Goal: Information Seeking & Learning: Learn about a topic

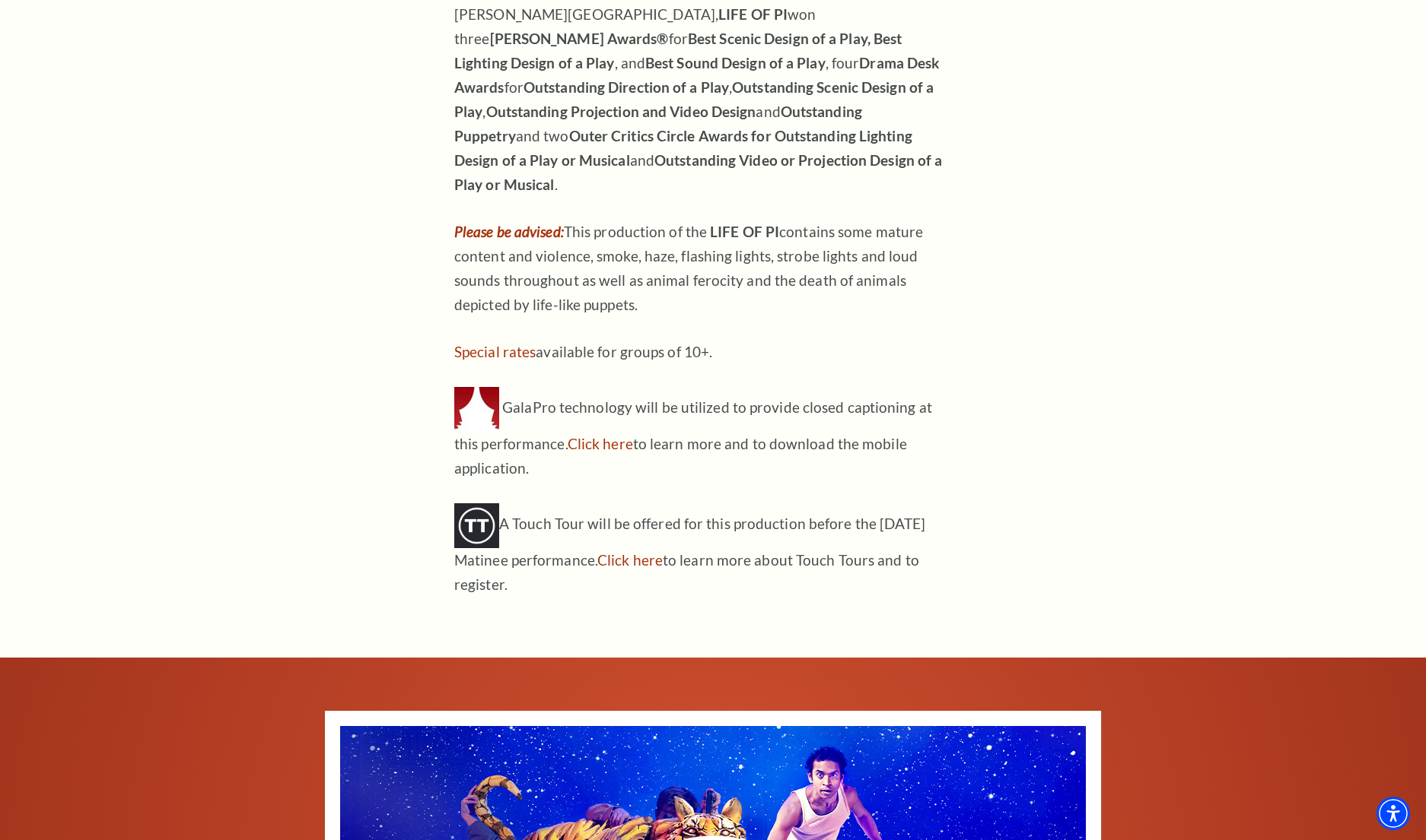
scroll to position [2088, 0]
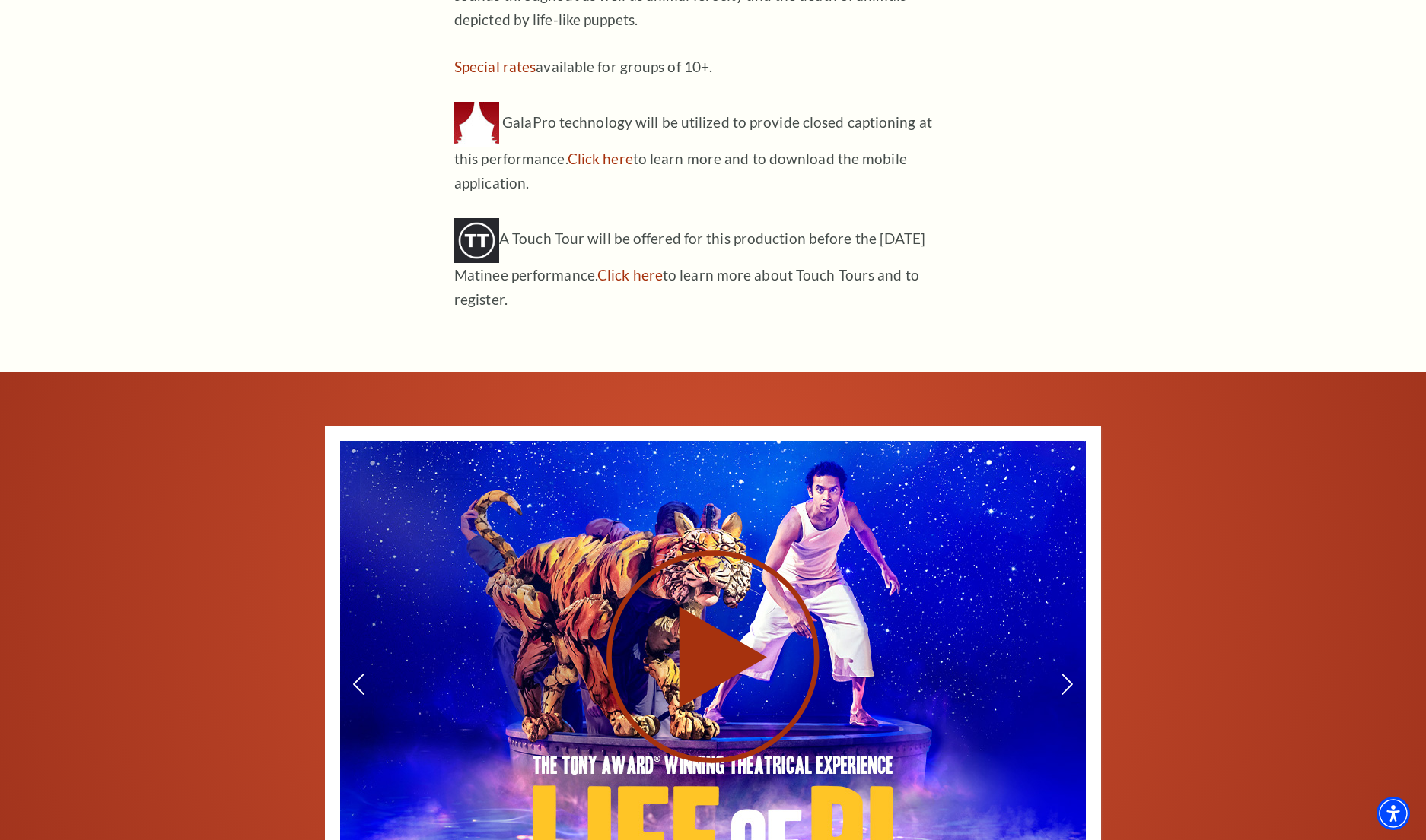
click at [731, 612] on use at bounding box center [713, 657] width 213 height 213
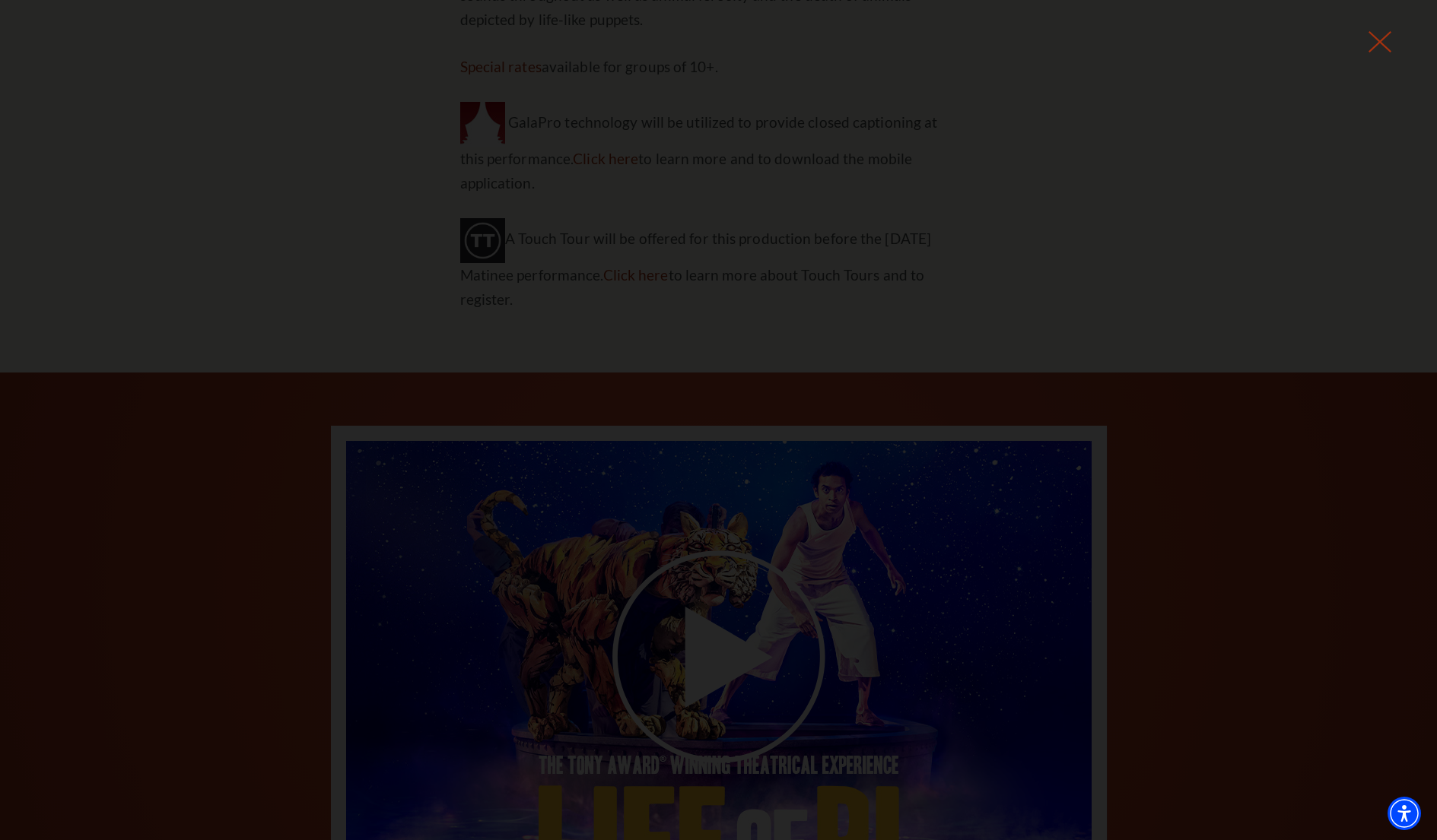
click at [1390, 47] on icon at bounding box center [1380, 42] width 23 height 23
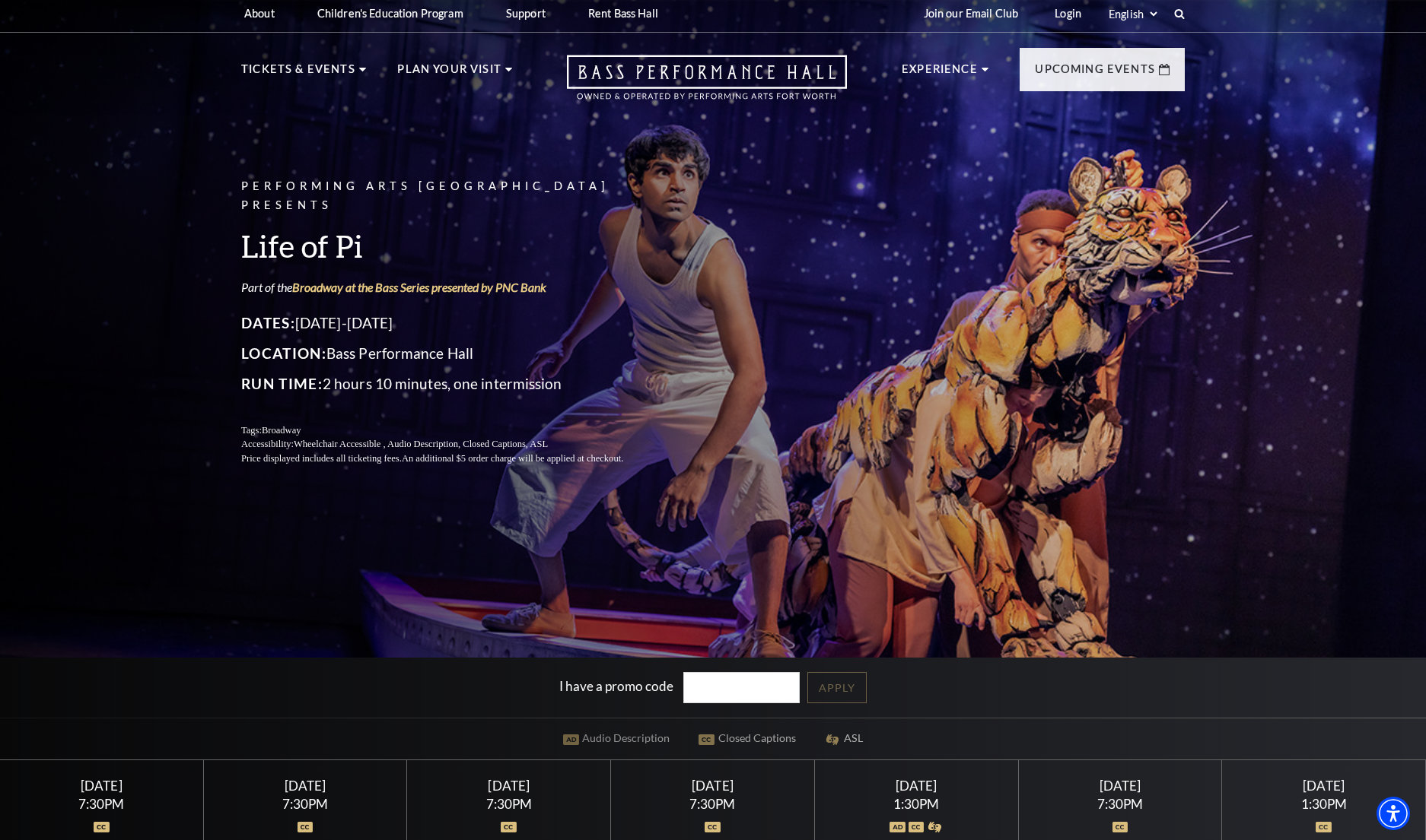
scroll to position [0, 0]
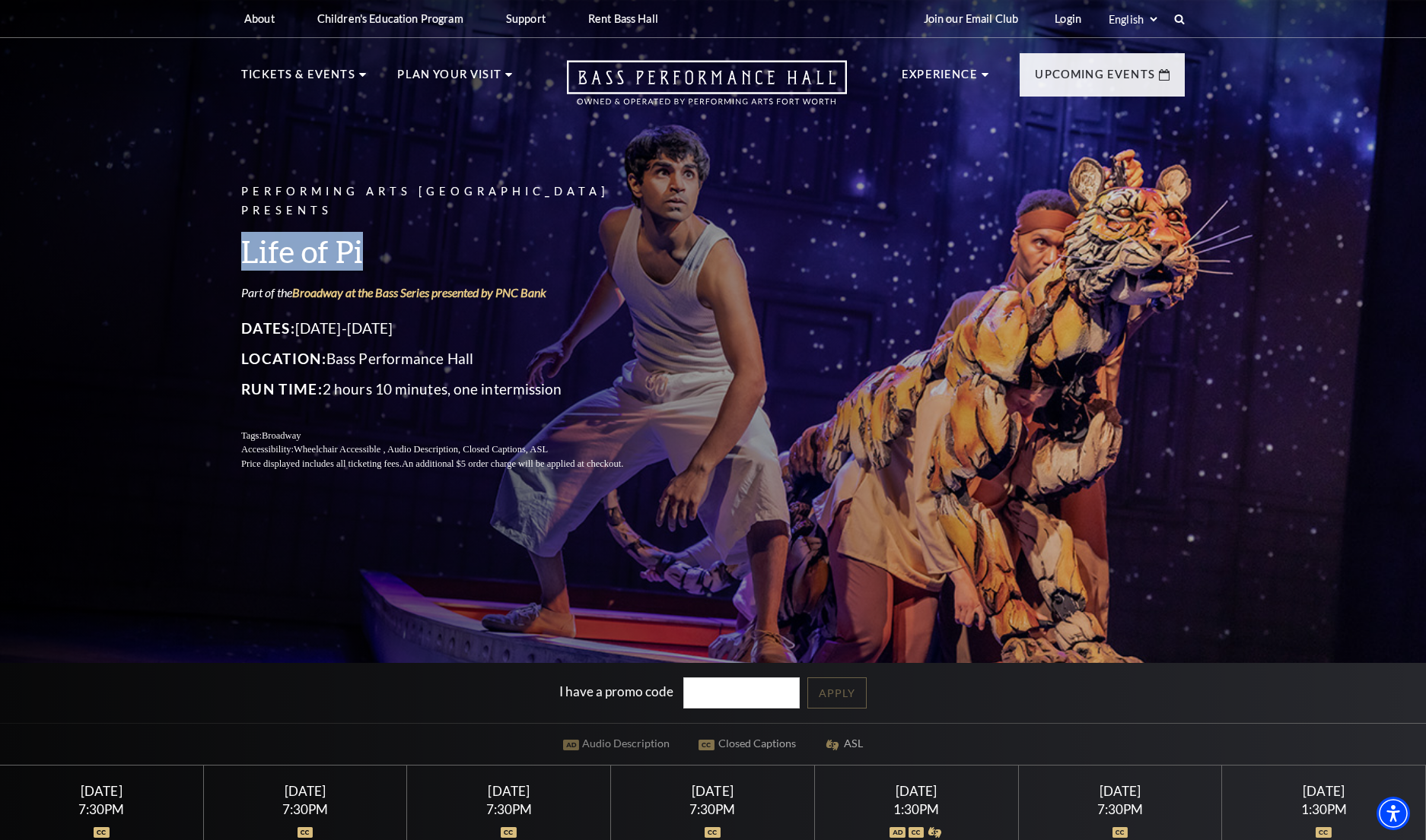
drag, startPoint x: 233, startPoint y: 245, endPoint x: 400, endPoint y: 237, distance: 167.2
click at [400, 237] on div "Performing Arts Fort Worth Presents Life of Pi Part of the Broadway at the Bass…" at bounding box center [713, 327] width 974 height 319
copy h3 "Life of Pi"
drag, startPoint x: 329, startPoint y: 349, endPoint x: 507, endPoint y: 347, distance: 178.0
click at [507, 347] on p "Location: Bass Performance Hall" at bounding box center [450, 359] width 419 height 24
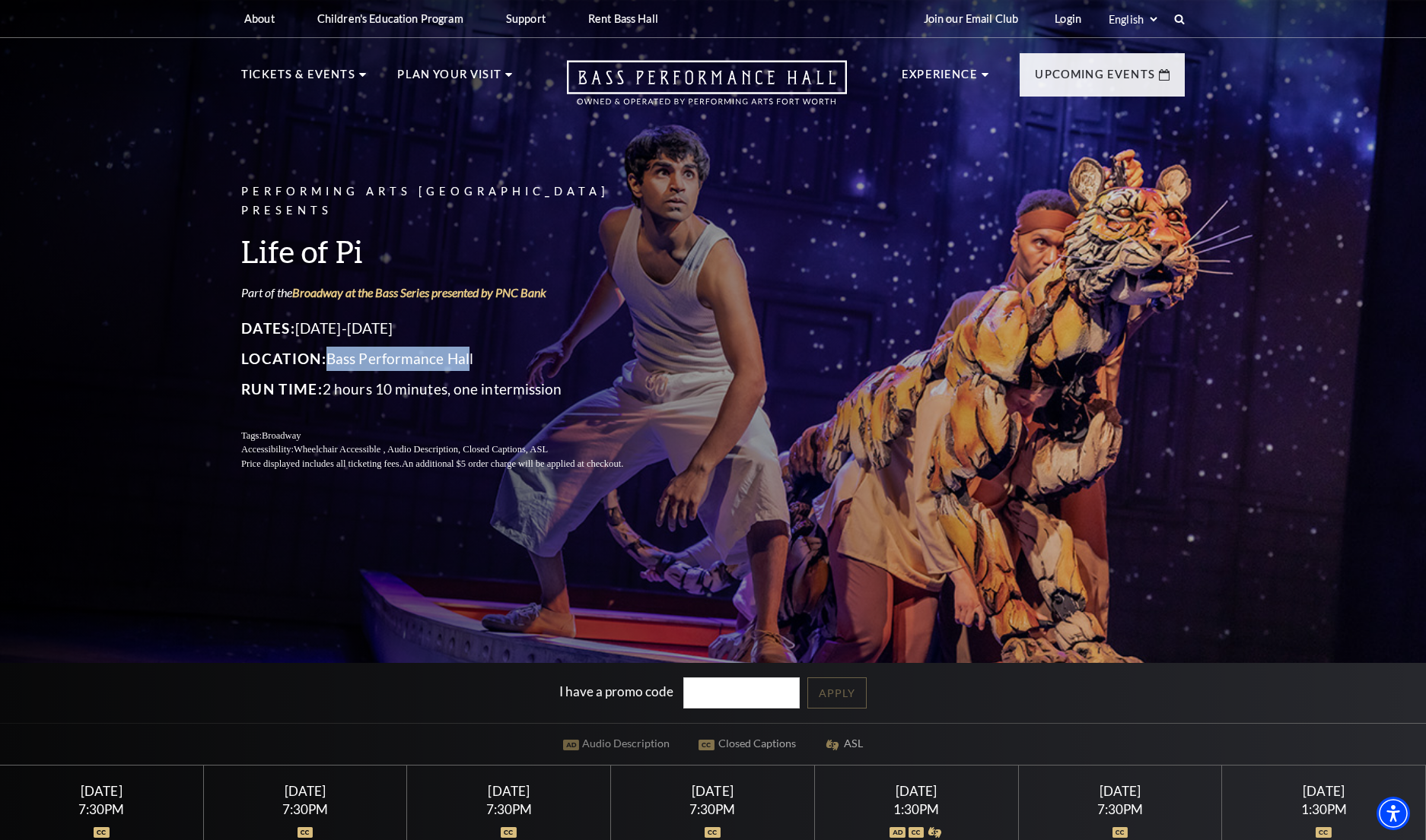
drag, startPoint x: 473, startPoint y: 352, endPoint x: 335, endPoint y: 351, distance: 138.0
click at [335, 351] on p "Location: Bass Performance Hall" at bounding box center [450, 359] width 419 height 24
drag, startPoint x: 477, startPoint y: 351, endPoint x: 331, endPoint y: 352, distance: 146.0
click at [331, 352] on p "Location: Bass Performance Hall" at bounding box center [450, 359] width 419 height 24
copy p "Bass Performance Hall"
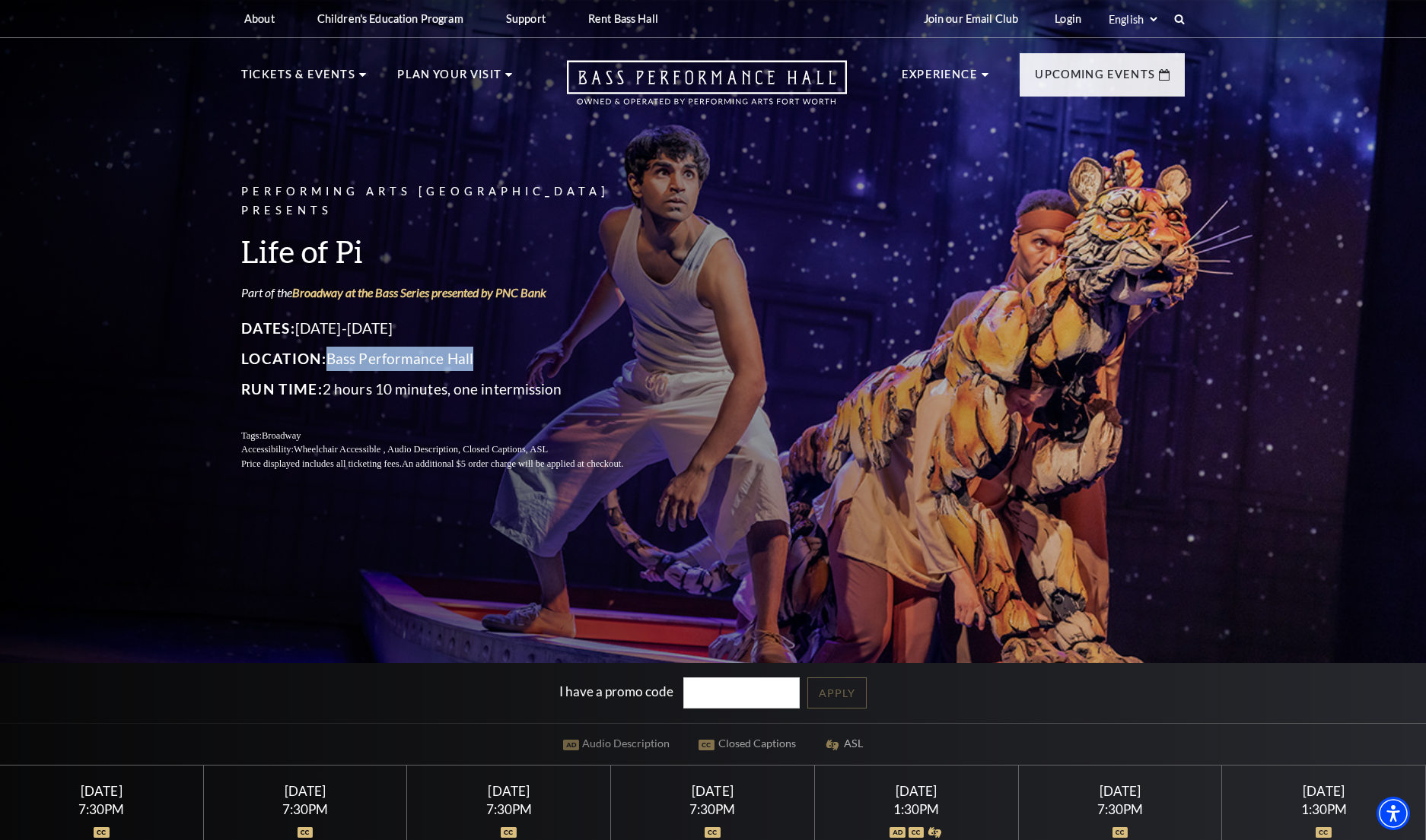
scroll to position [650, 0]
